Goal: Find contact information: Find contact information

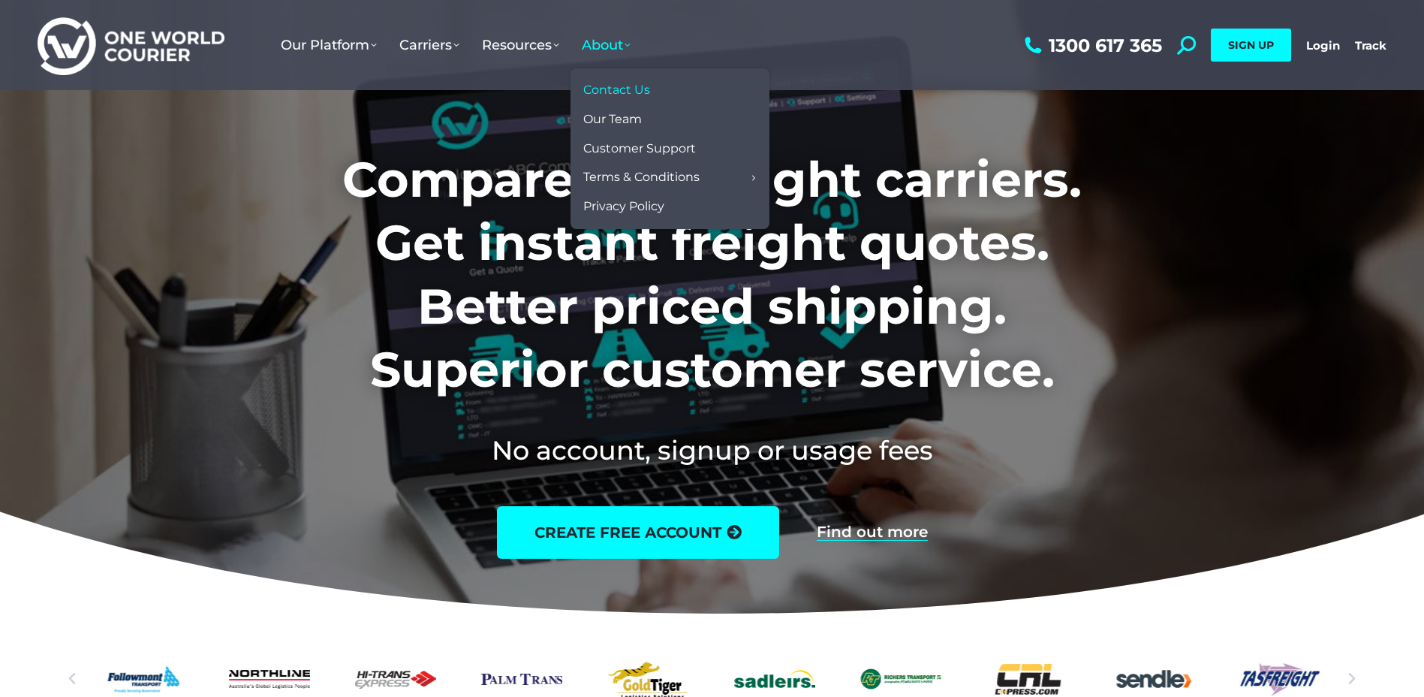
click at [628, 90] on span "Contact Us" at bounding box center [616, 91] width 67 height 16
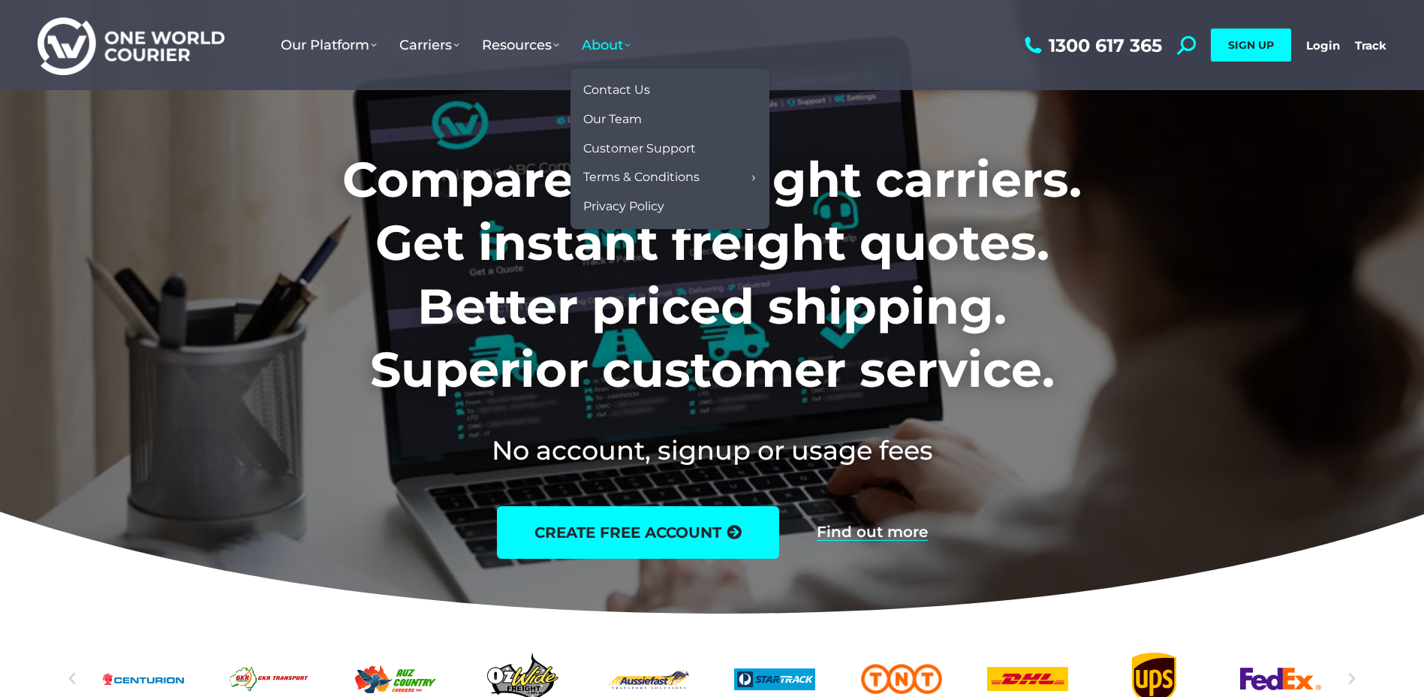
drag, startPoint x: 620, startPoint y: 47, endPoint x: 621, endPoint y: 82, distance: 35.3
click at [620, 47] on span "About" at bounding box center [606, 45] width 49 height 17
click at [621, 82] on link "Contact Us" at bounding box center [670, 90] width 184 height 29
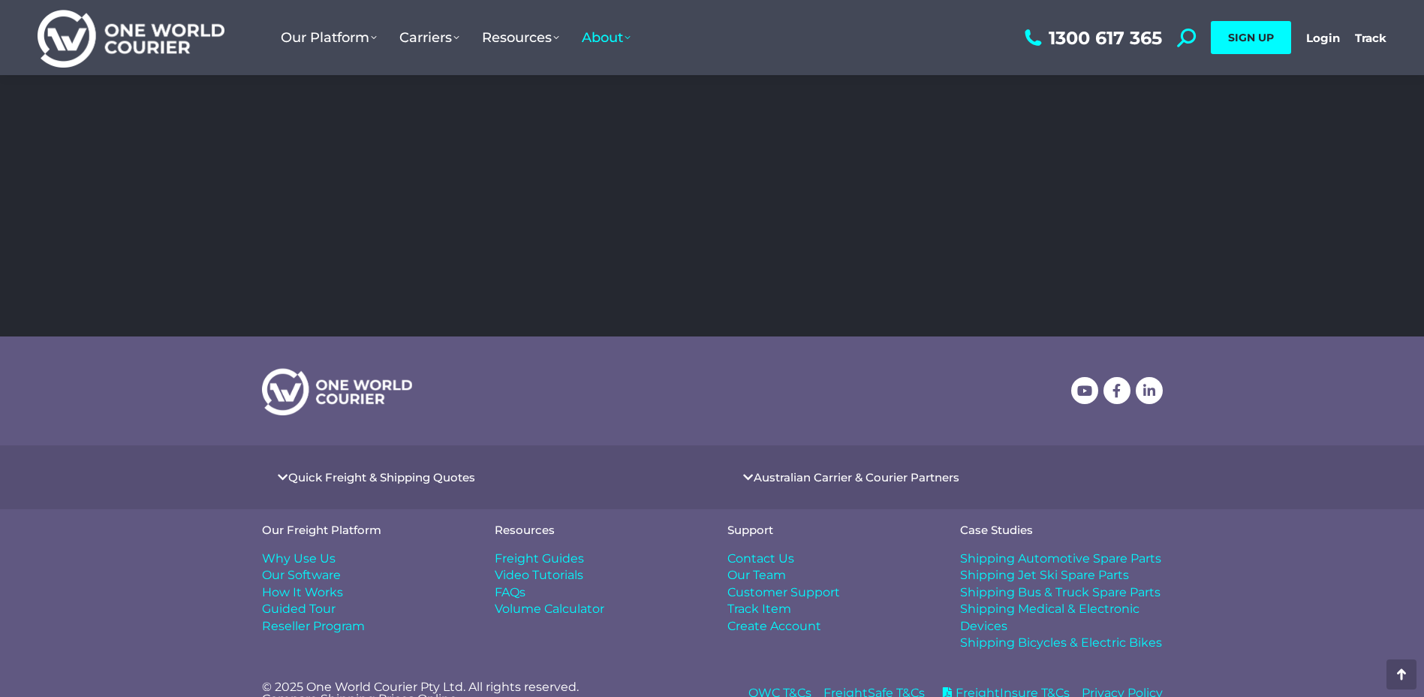
scroll to position [517, 0]
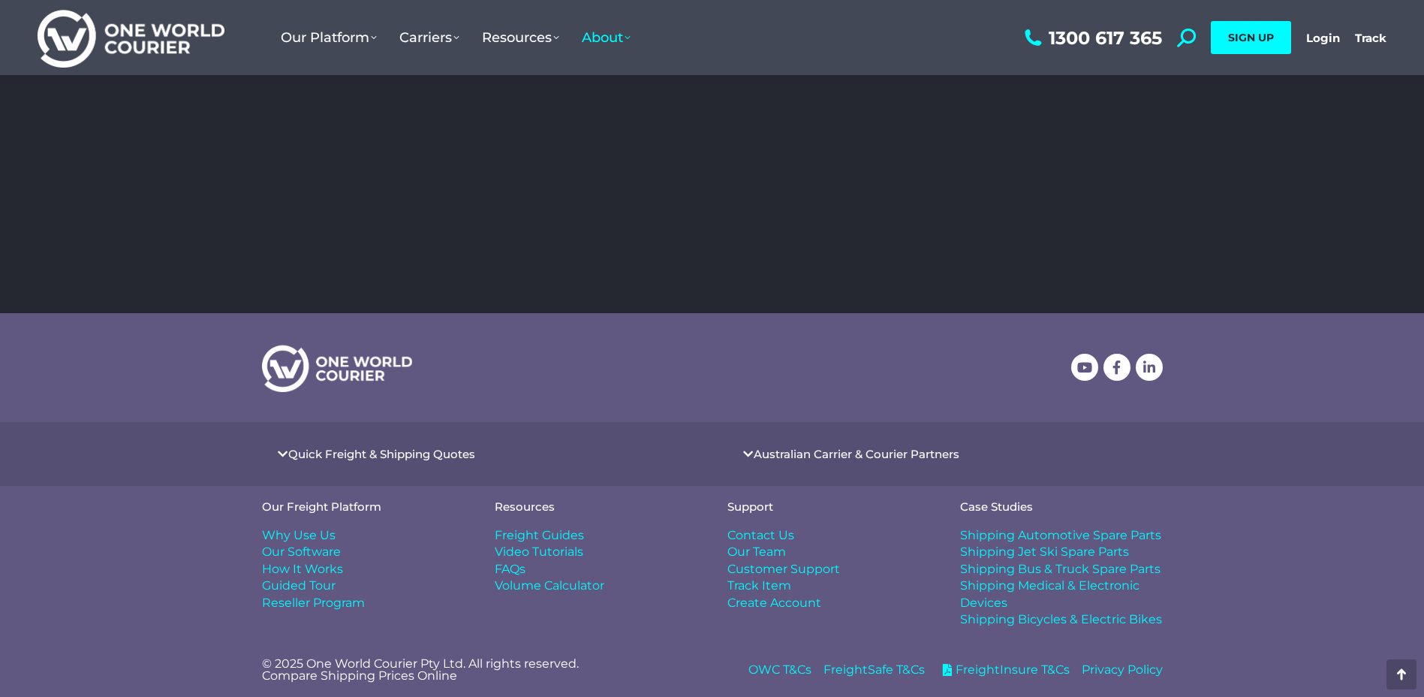
click at [773, 549] on span "Our Team" at bounding box center [757, 552] width 59 height 17
click at [775, 568] on span "Customer Support" at bounding box center [784, 569] width 113 height 17
click at [785, 529] on span "Contact Us" at bounding box center [761, 535] width 67 height 17
click at [306, 533] on span "Why Use Us" at bounding box center [299, 535] width 74 height 17
click at [505, 572] on span "FAQs" at bounding box center [510, 569] width 31 height 17
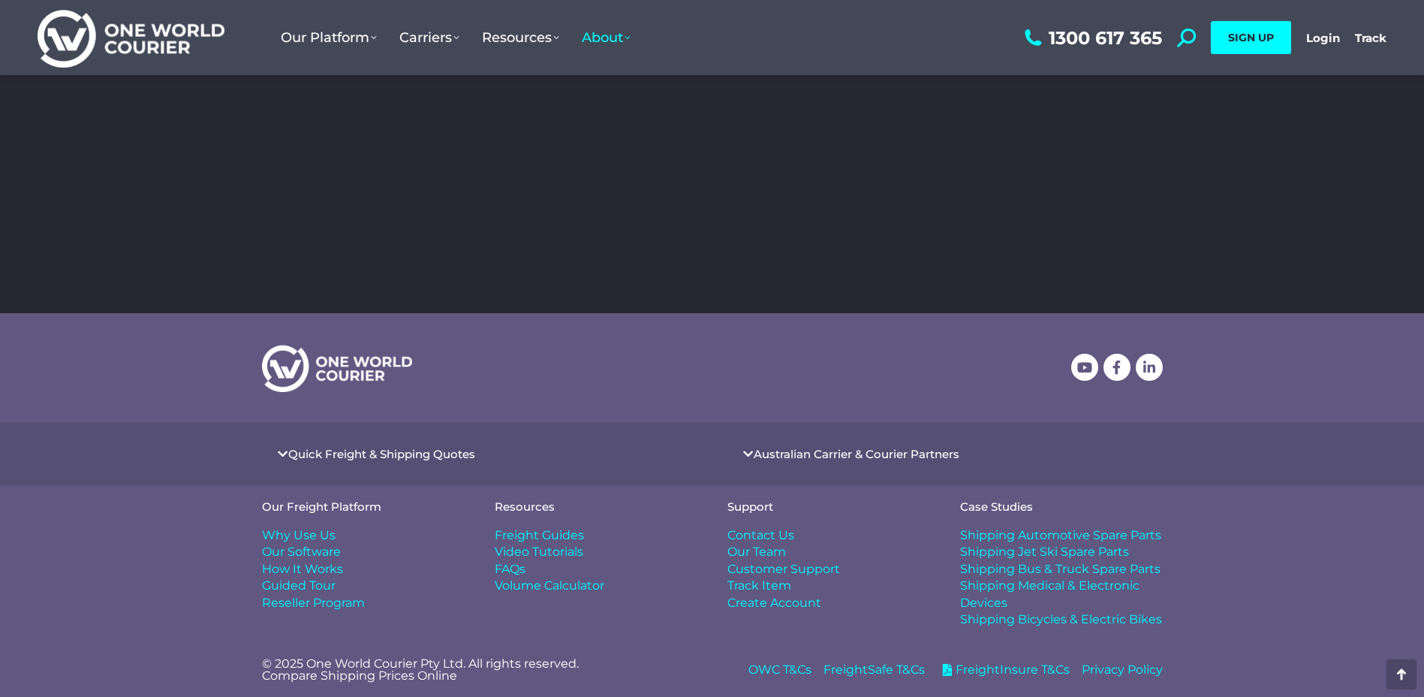
click at [767, 573] on span "Customer Support" at bounding box center [784, 569] width 113 height 17
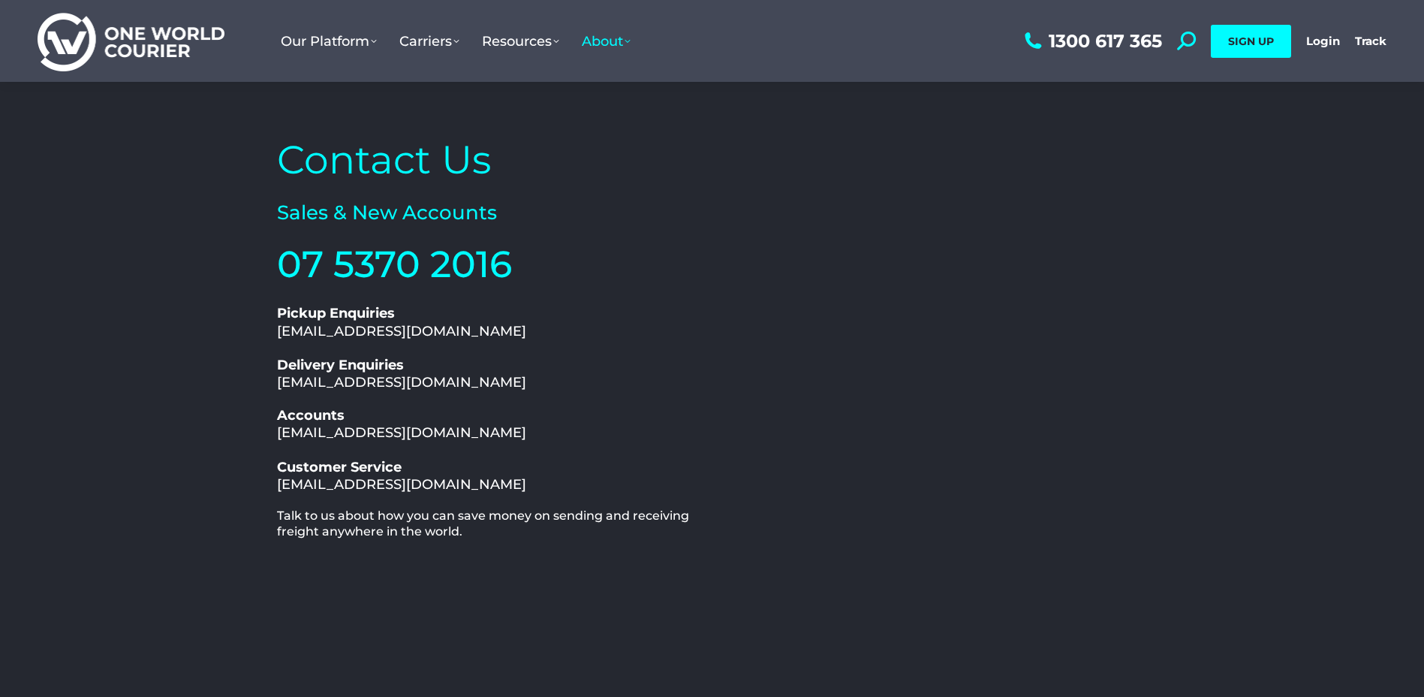
scroll to position [0, 0]
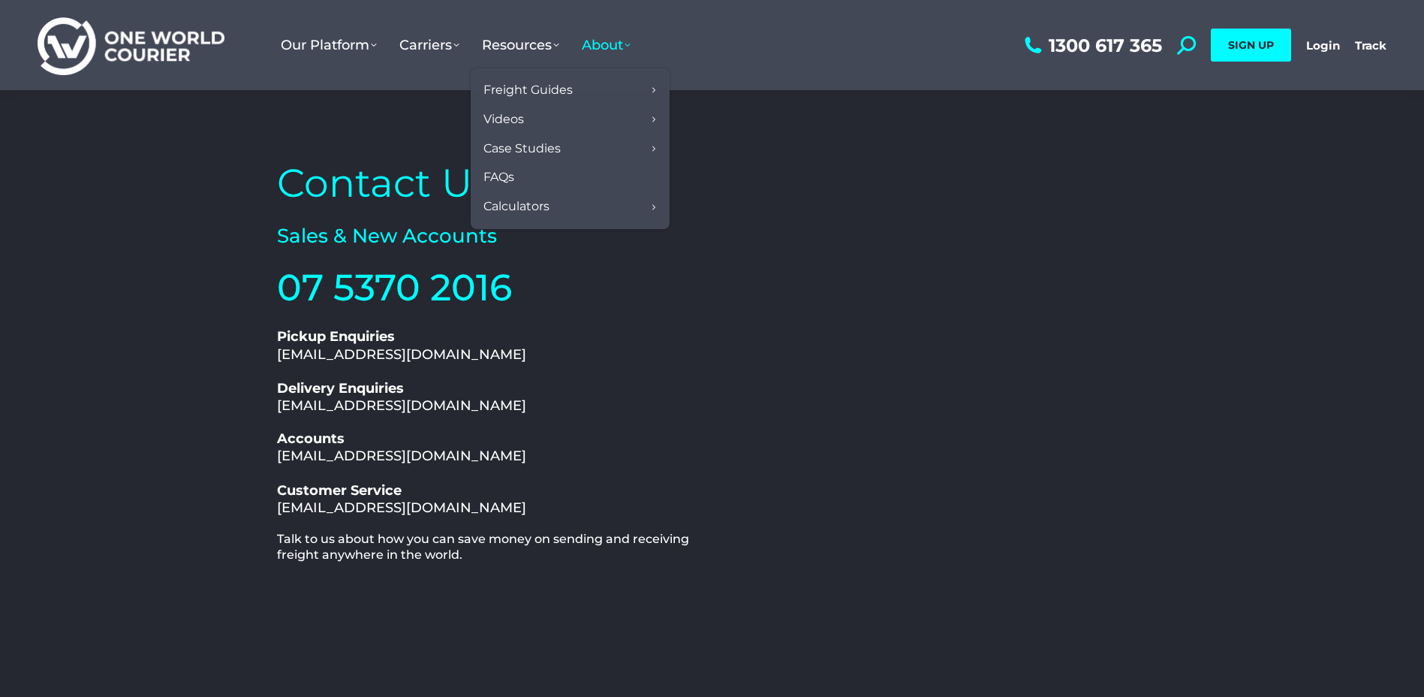
click at [599, 40] on span "About" at bounding box center [606, 45] width 49 height 17
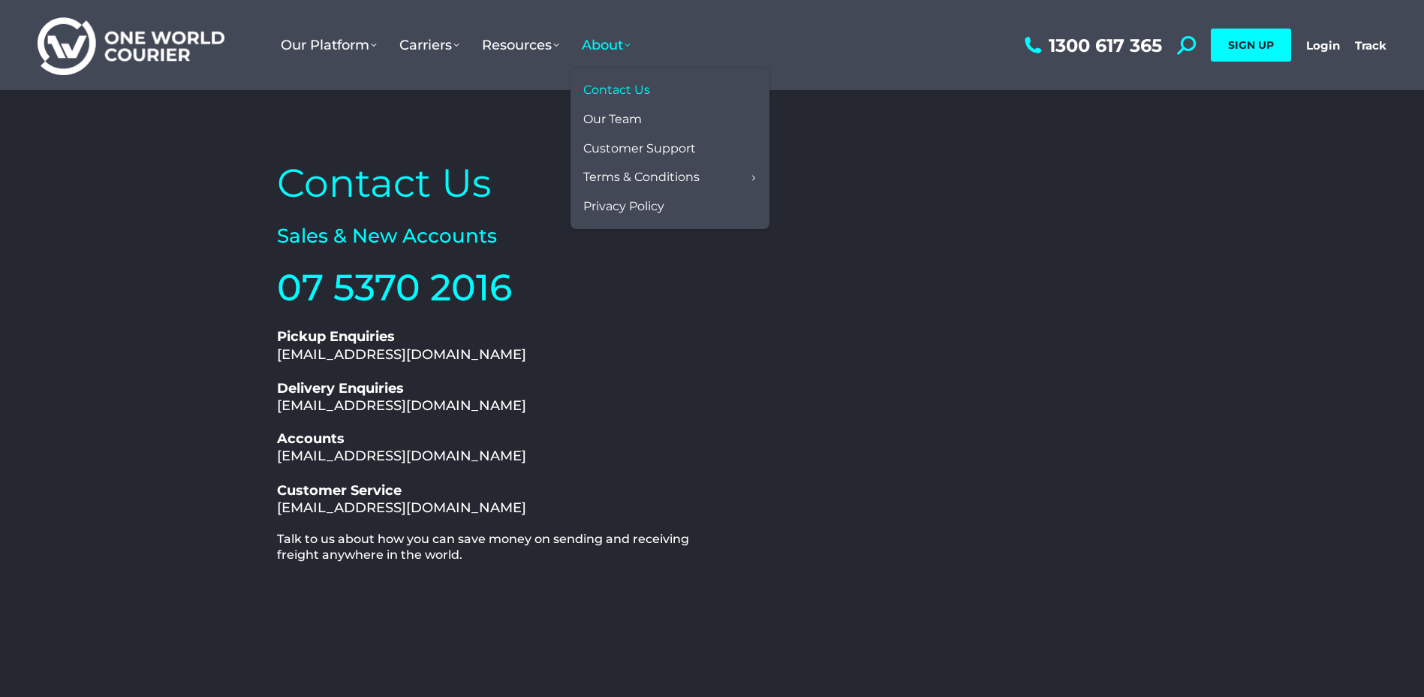
click at [626, 90] on span "Contact Us" at bounding box center [616, 91] width 67 height 16
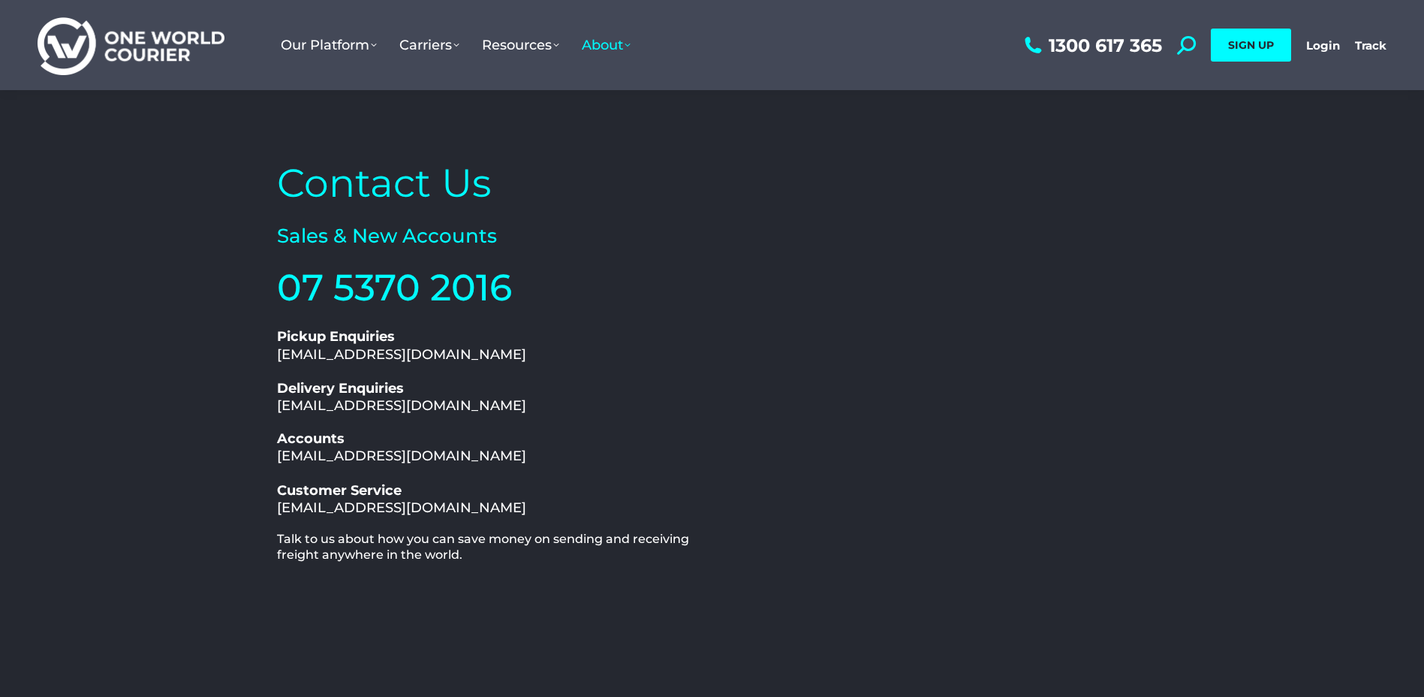
drag, startPoint x: 272, startPoint y: 406, endPoint x: 514, endPoint y: 406, distance: 242.5
click at [514, 406] on div "Contact Us Sales & New Accounts 07 5370 2016 1300 617 365 Pickup Enquiries pick…" at bounding box center [491, 460] width 443 height 620
drag, startPoint x: 514, startPoint y: 406, endPoint x: 487, endPoint y: 408, distance: 27.1
copy link "delivery@oneworldcourier.com.au"
